Goal: Task Accomplishment & Management: Complete application form

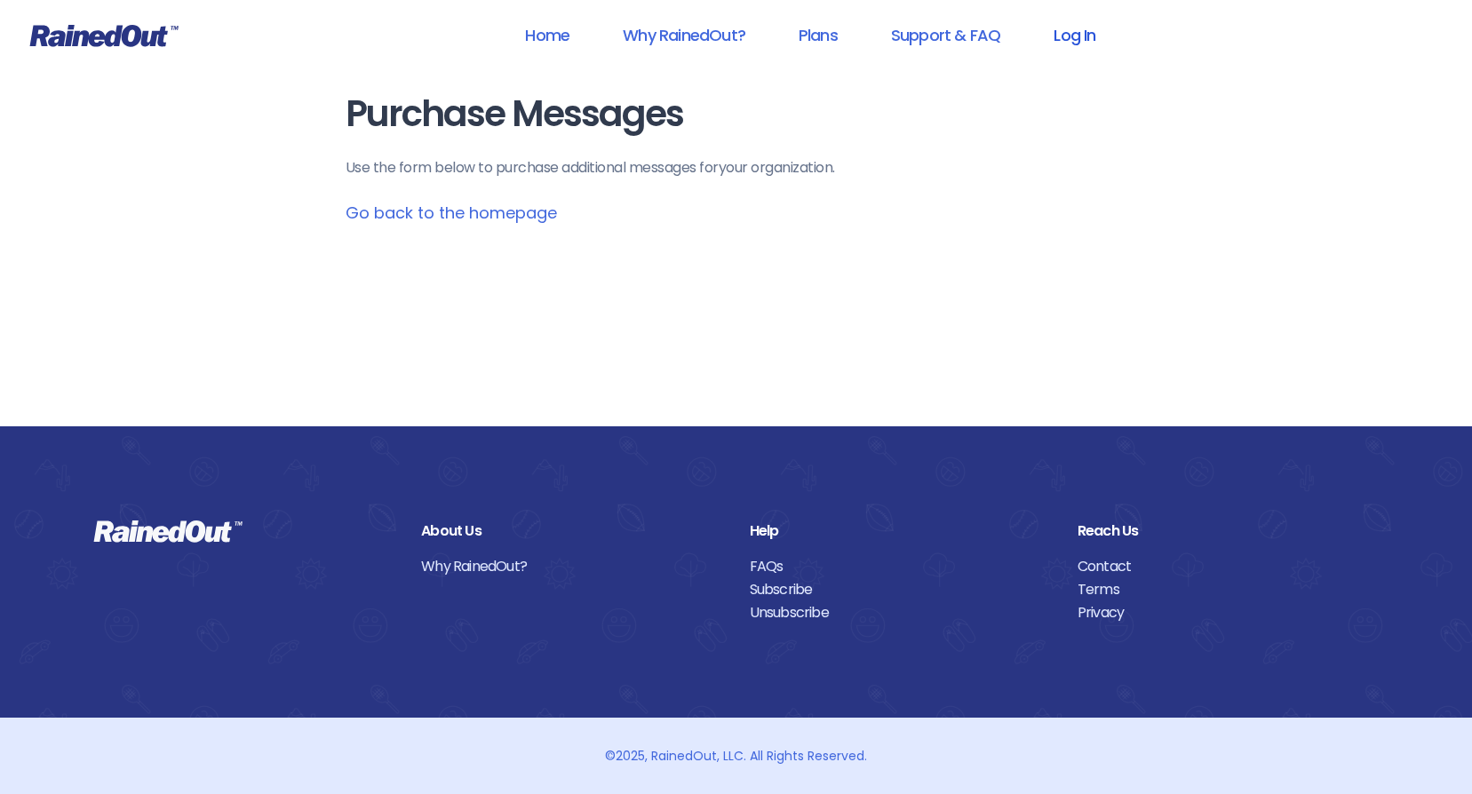
click at [1070, 38] on link "Log In" at bounding box center [1074, 35] width 88 height 40
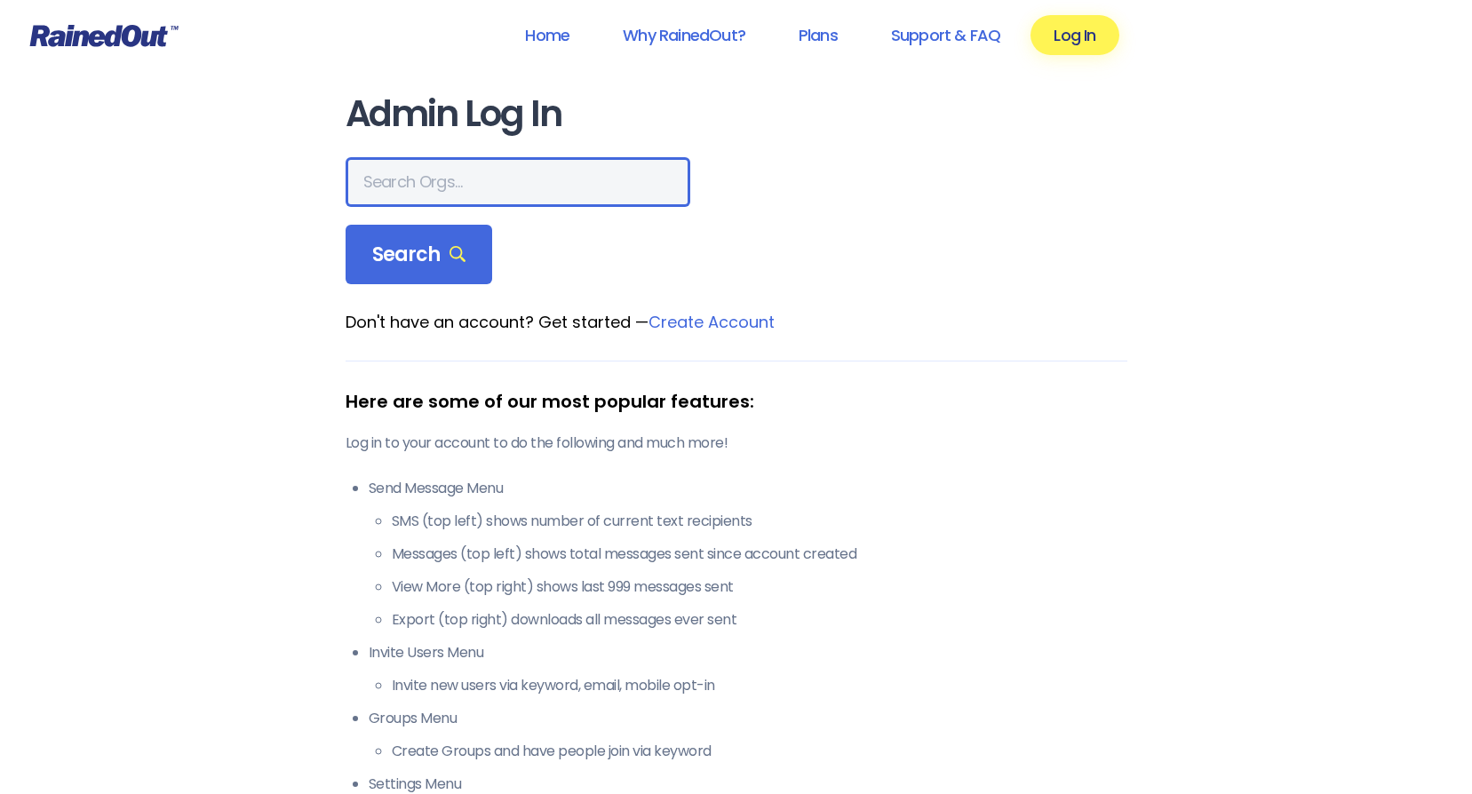
click at [433, 187] on input "text" at bounding box center [517, 182] width 345 height 50
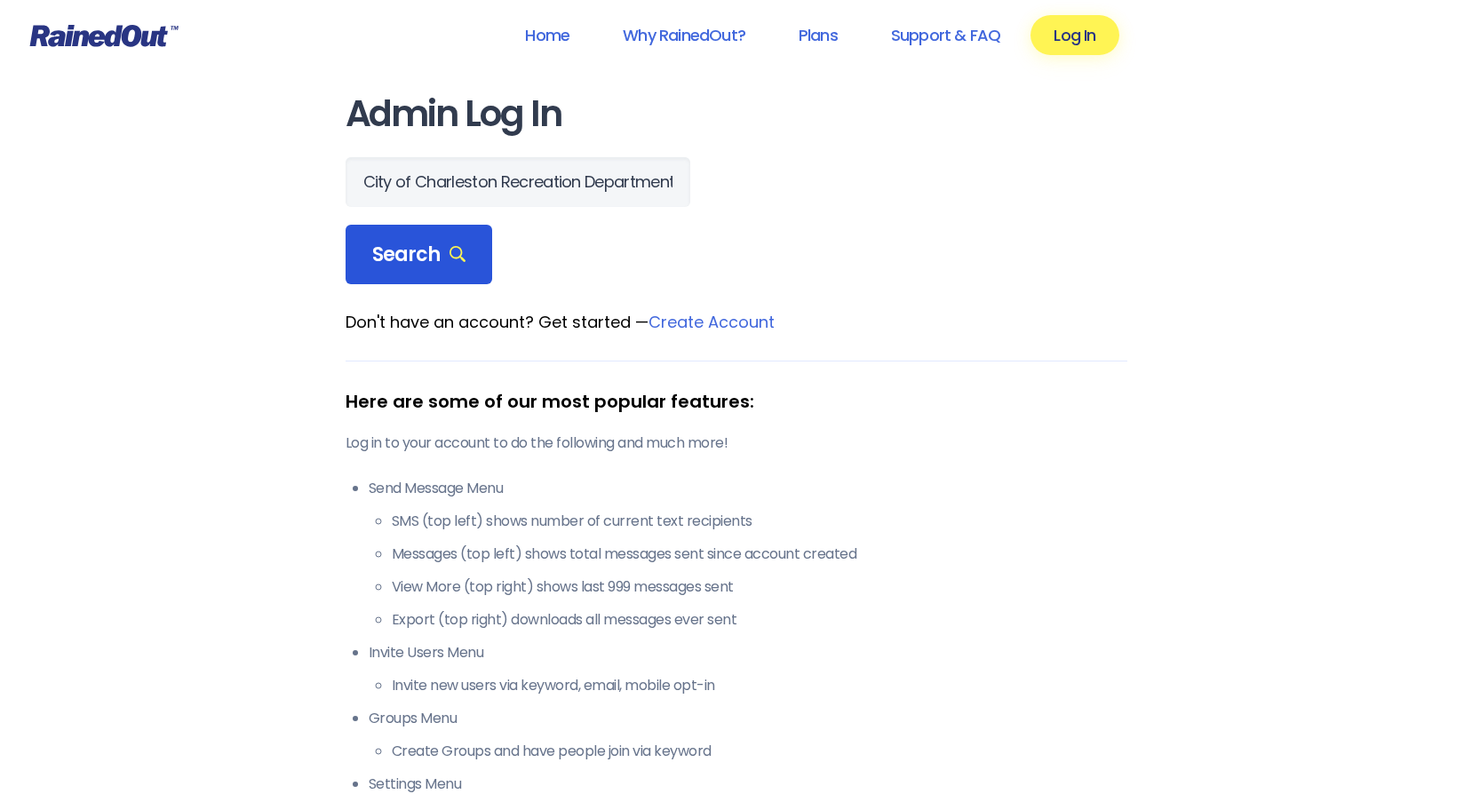
click at [397, 251] on span "Search" at bounding box center [419, 254] width 94 height 25
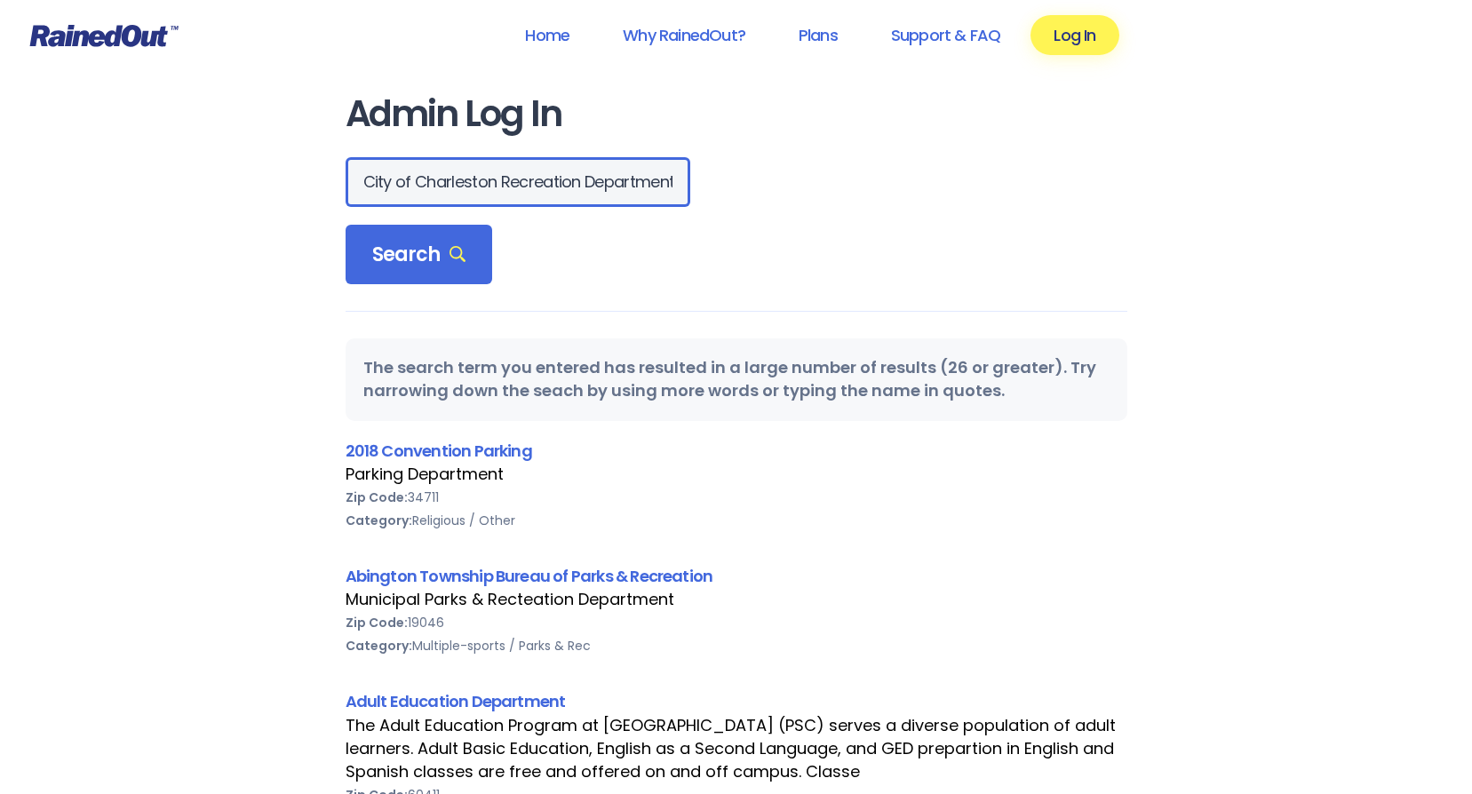
click at [360, 183] on input "City of Charleston Recreation Department" at bounding box center [517, 182] width 345 height 50
click at [567, 182] on input "City of Charleston Recreation Department" at bounding box center [517, 182] width 345 height 50
click at [563, 184] on input "City of Charleston Recreation Department" at bounding box center [517, 182] width 345 height 50
type input "City of Charleston Recreation"
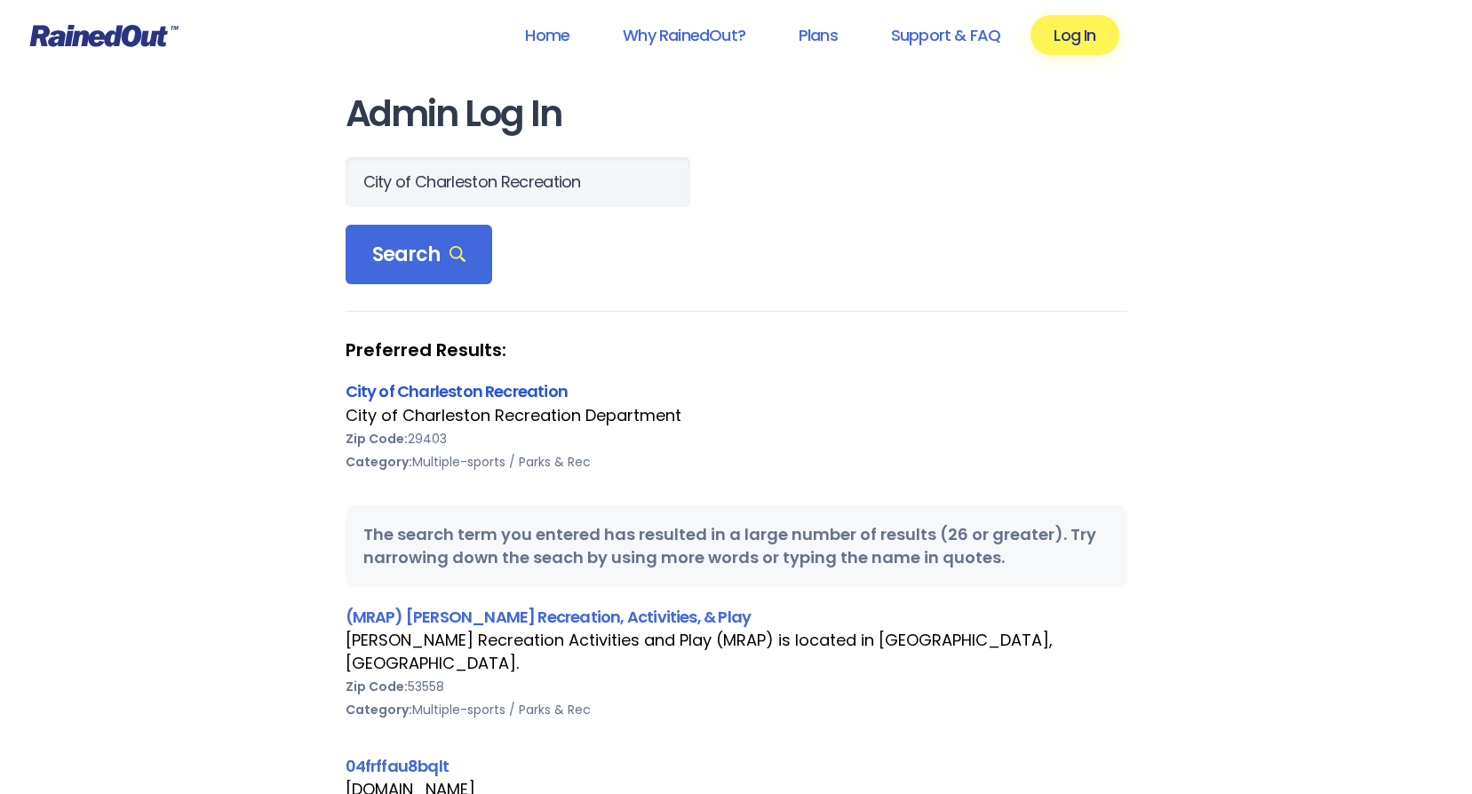
scroll to position [0, 0]
click at [517, 390] on link "City of Charleston Recreation" at bounding box center [456, 391] width 223 height 22
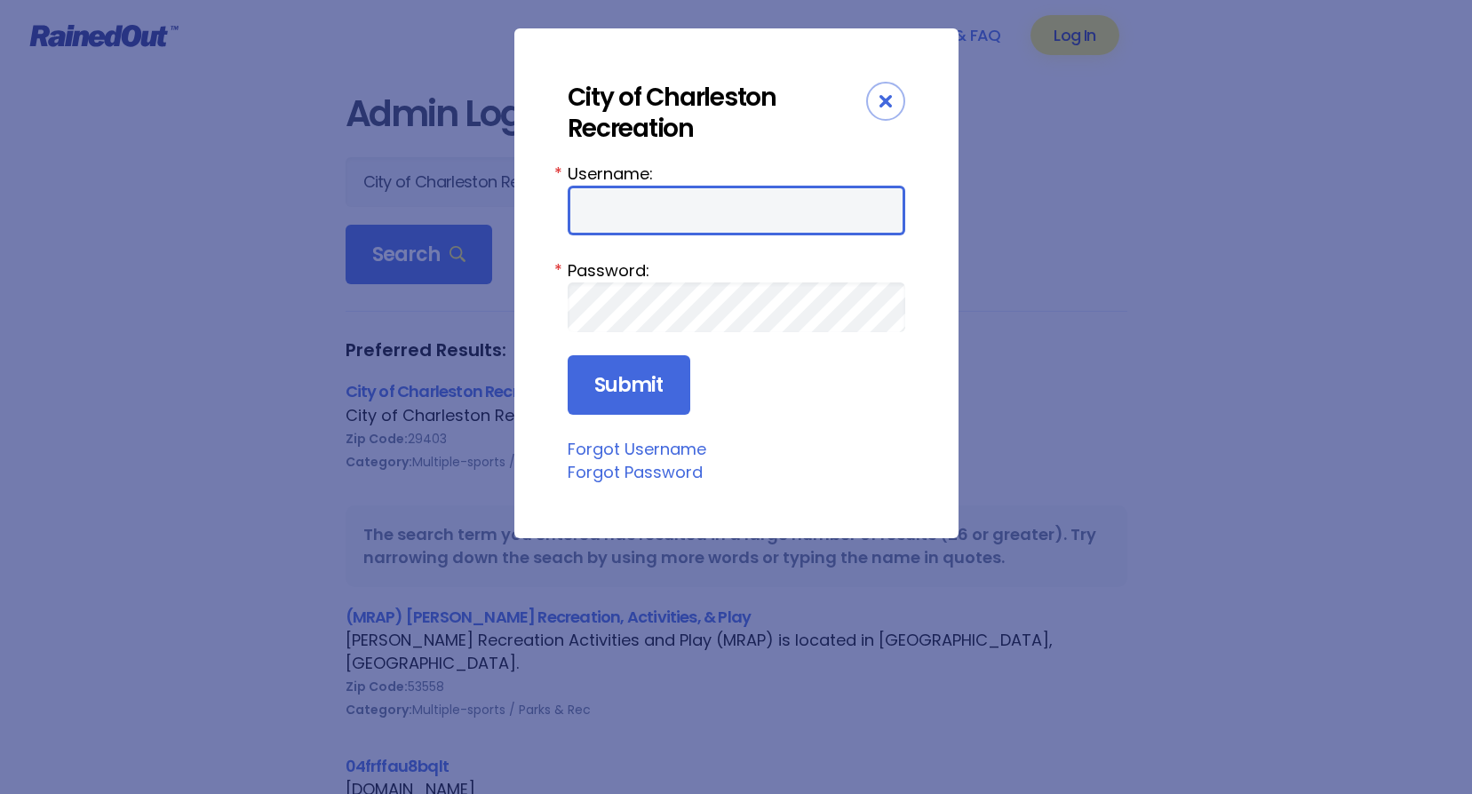
click at [602, 211] on input "Username:" at bounding box center [735, 211] width 337 height 50
type input "CharlestonTC"
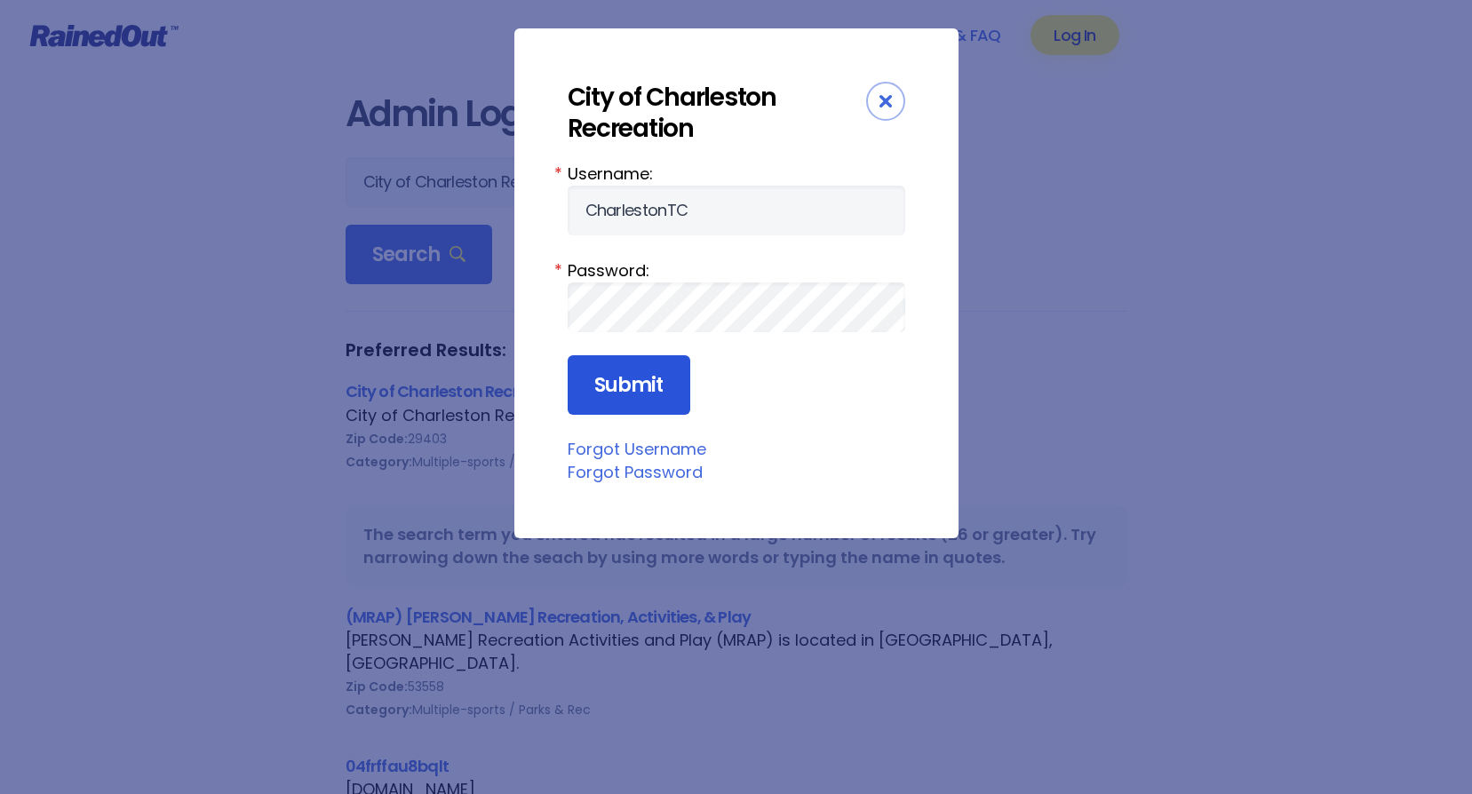
click at [655, 387] on input "Submit" at bounding box center [628, 385] width 123 height 60
